Goal: Task Accomplishment & Management: Use online tool/utility

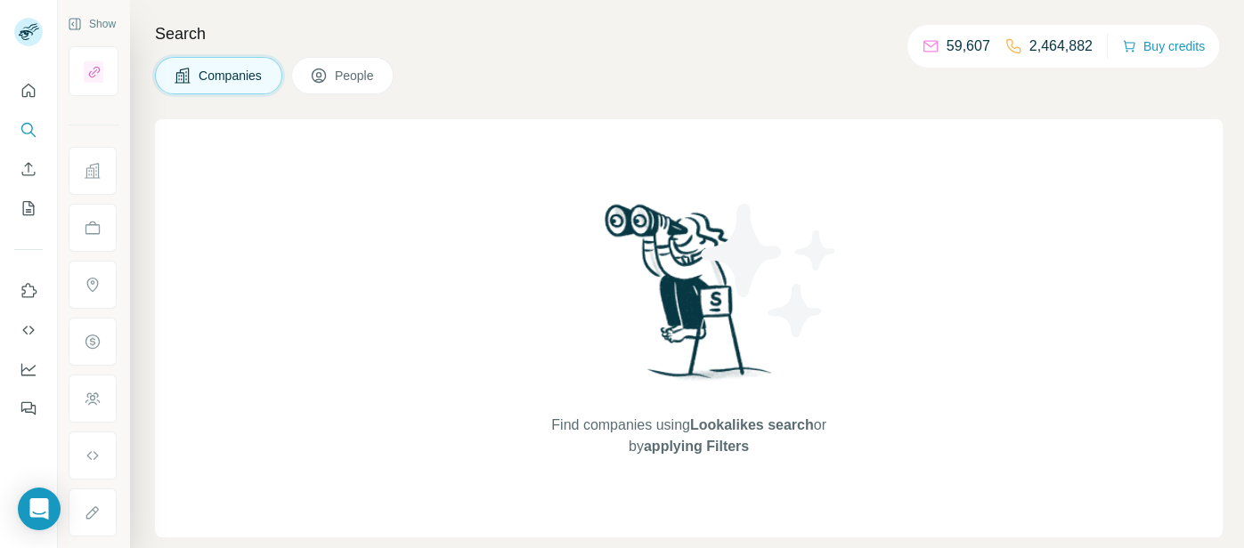
click at [752, 424] on span "Lookalikes search" at bounding box center [752, 425] width 124 height 15
click at [28, 89] on icon "Quick start" at bounding box center [29, 91] width 18 height 18
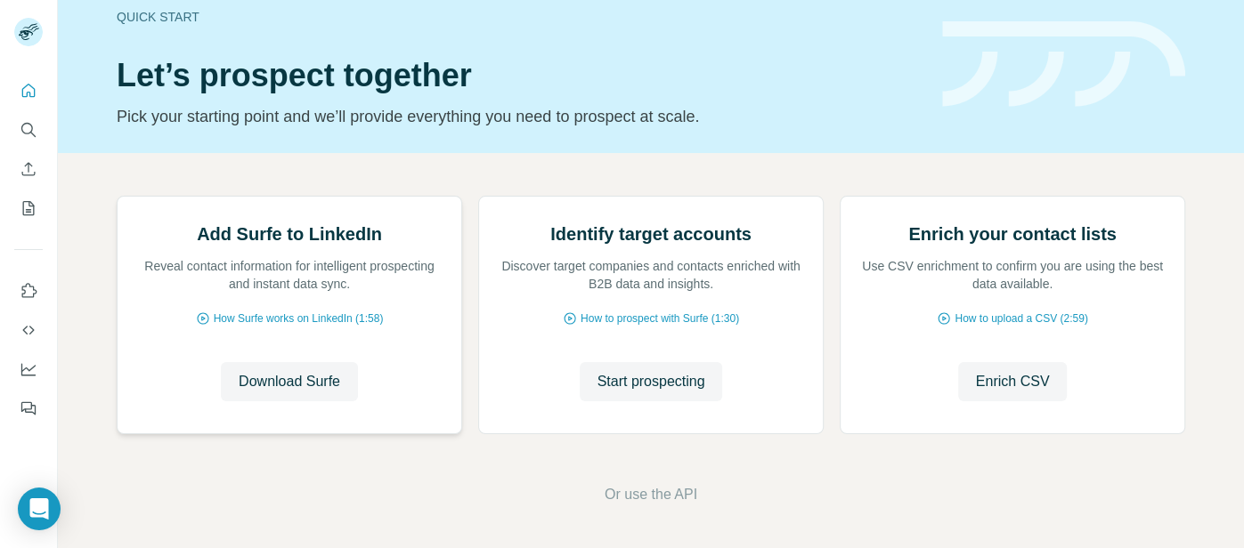
scroll to position [215, 0]
click at [309, 377] on span "Download Surfe" at bounding box center [289, 381] width 101 height 21
